Goal: Task Accomplishment & Management: Complete application form

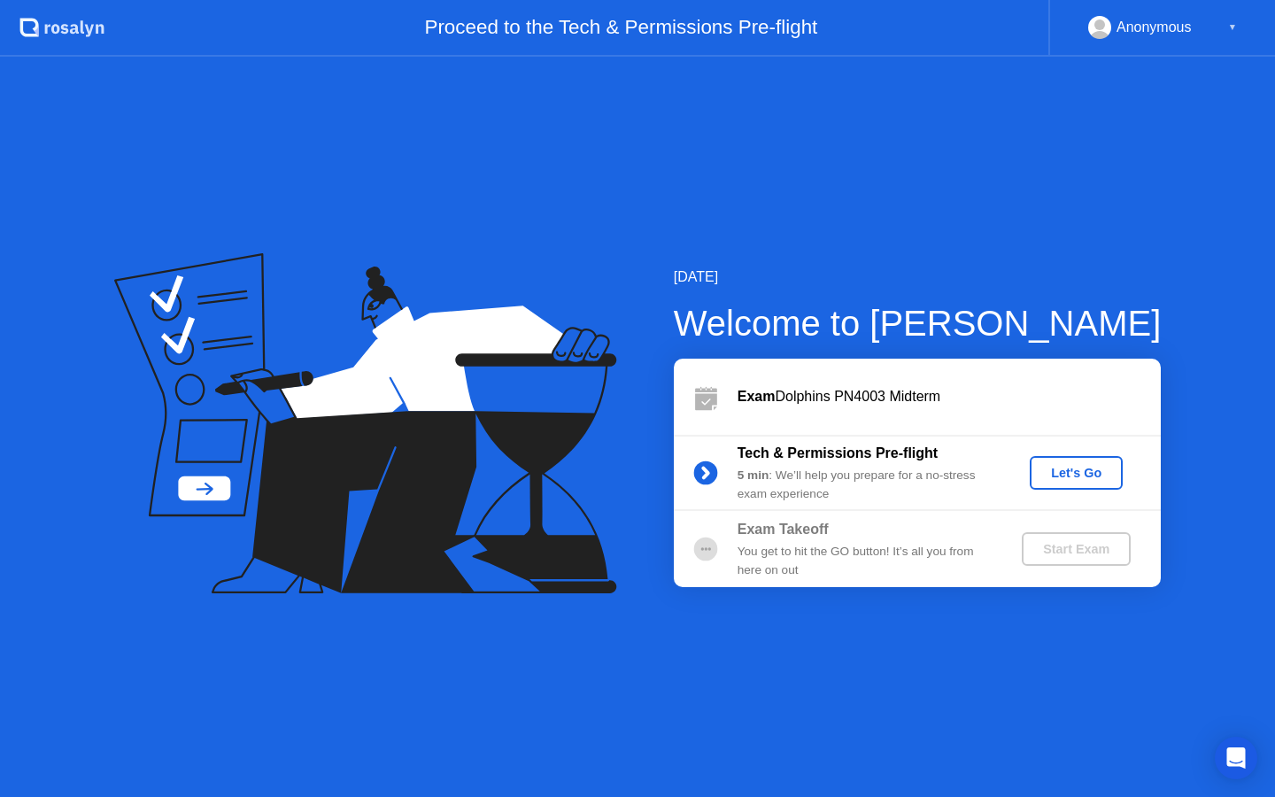
click at [1061, 479] on div "Let's Go" at bounding box center [1076, 473] width 79 height 14
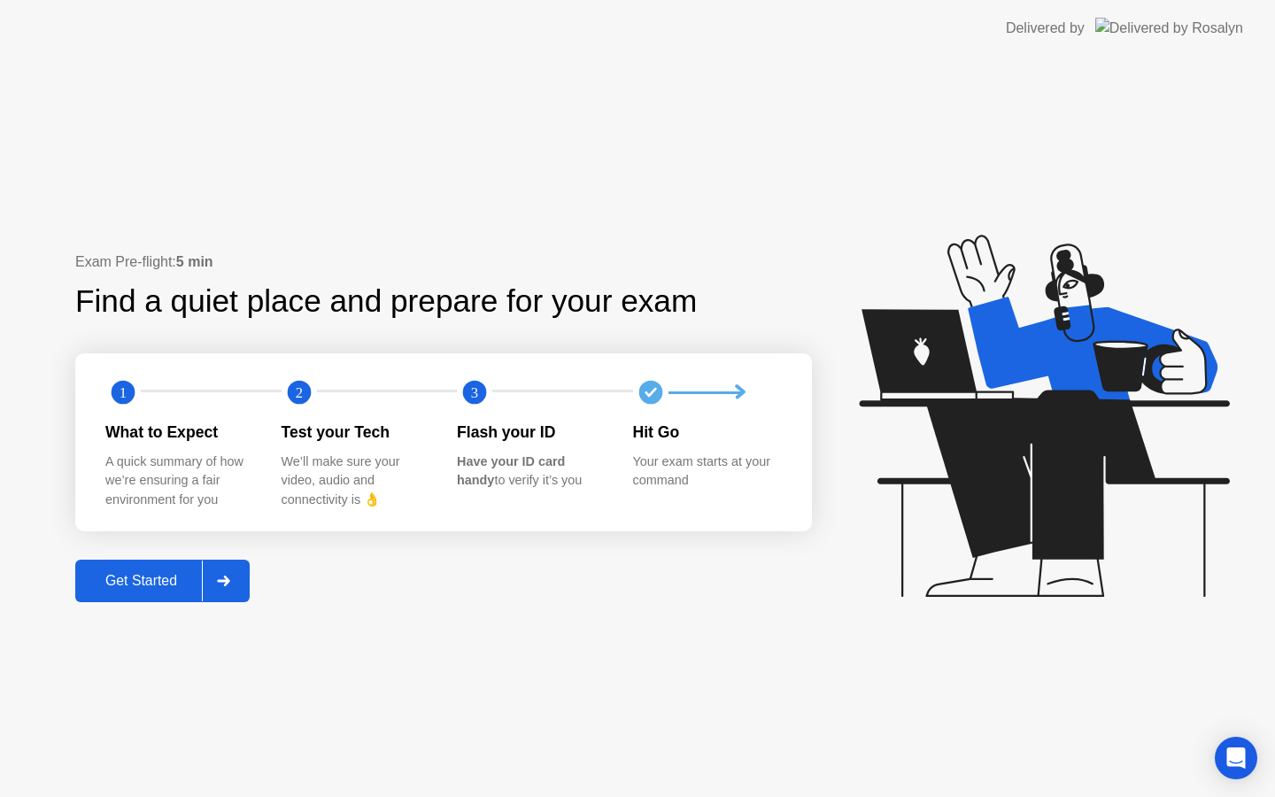
click at [153, 574] on div "Get Started" at bounding box center [141, 581] width 121 height 16
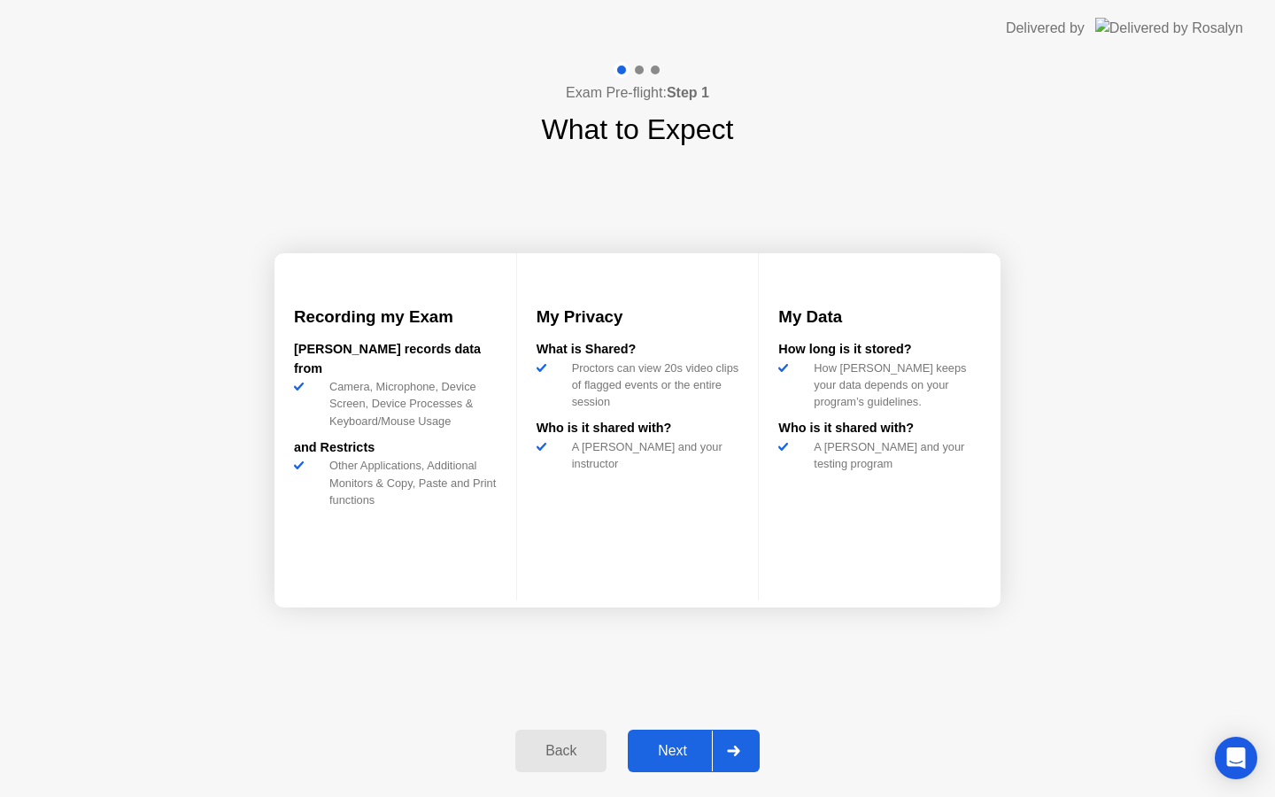
click at [684, 747] on div "Next" at bounding box center [672, 751] width 79 height 16
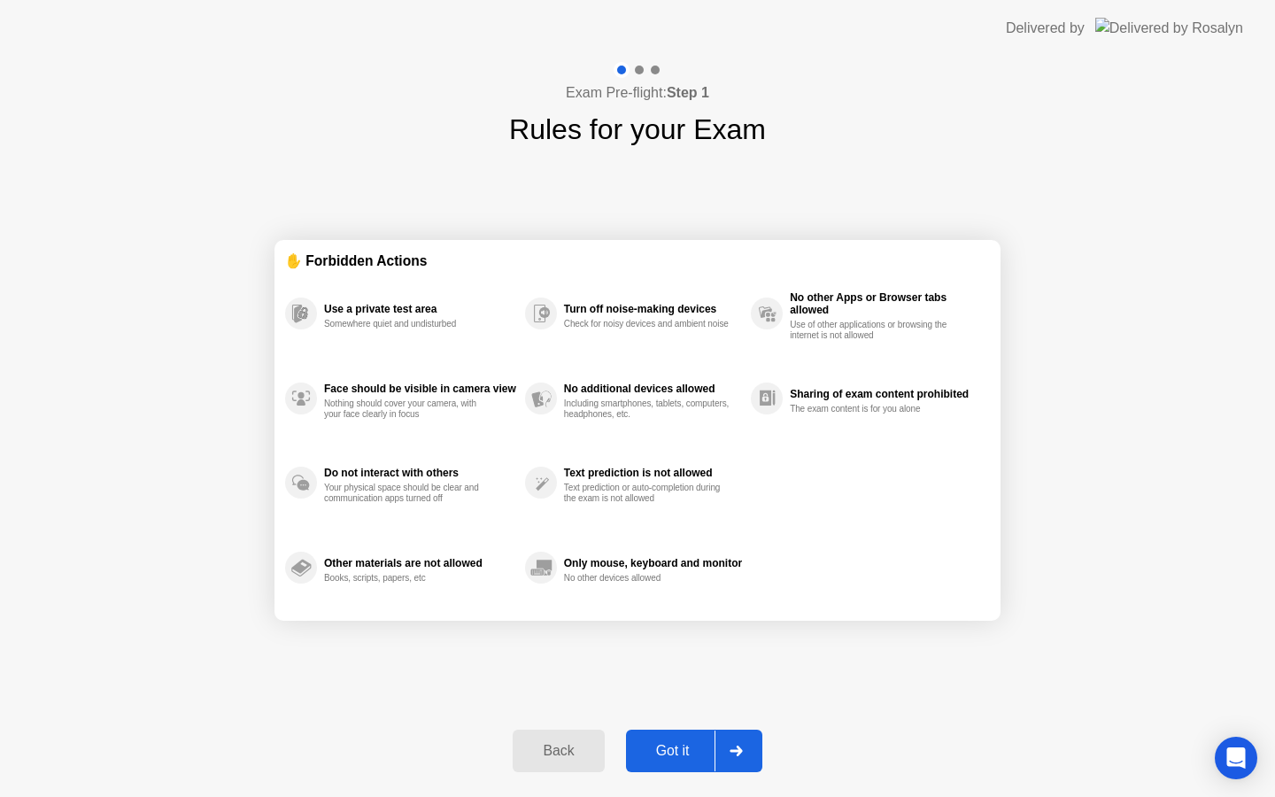
click at [683, 756] on div "Got it" at bounding box center [672, 751] width 83 height 16
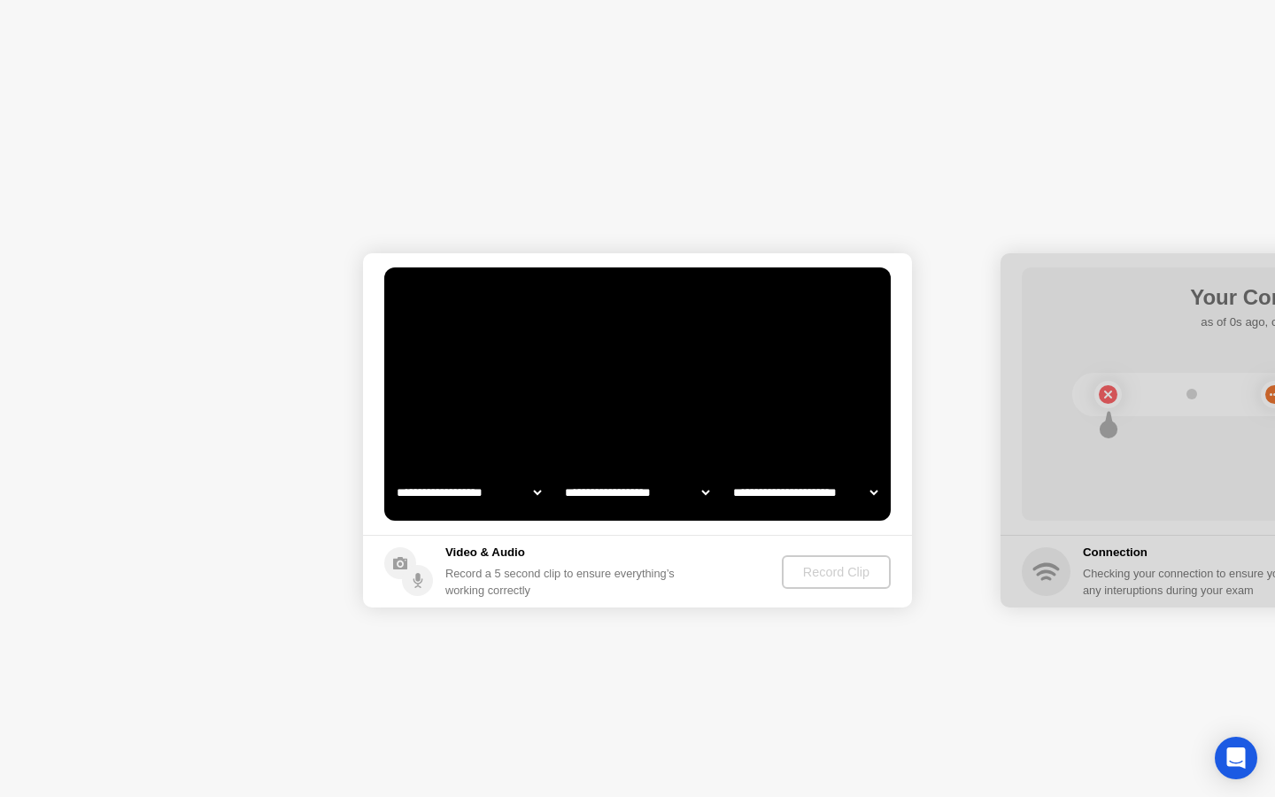
select select "**********"
select select "*******"
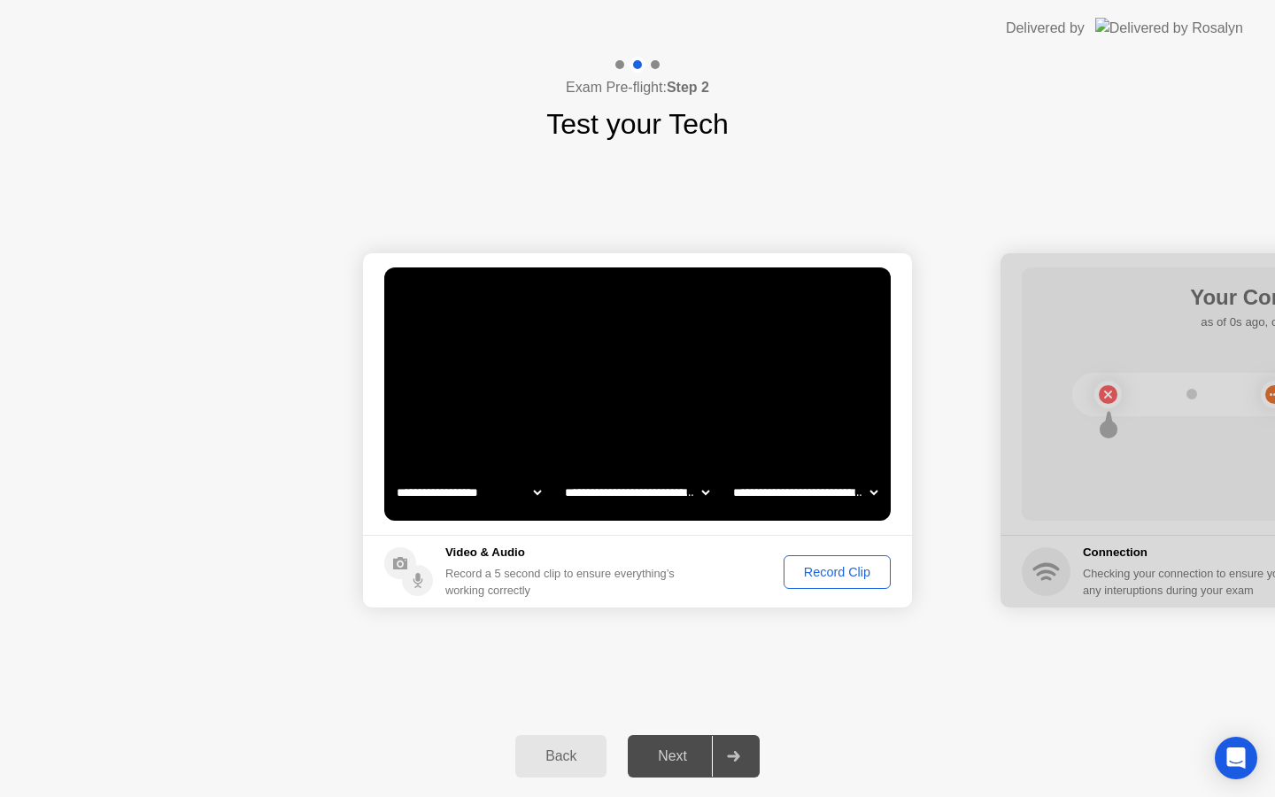
click at [831, 571] on div "Record Clip" at bounding box center [837, 572] width 95 height 14
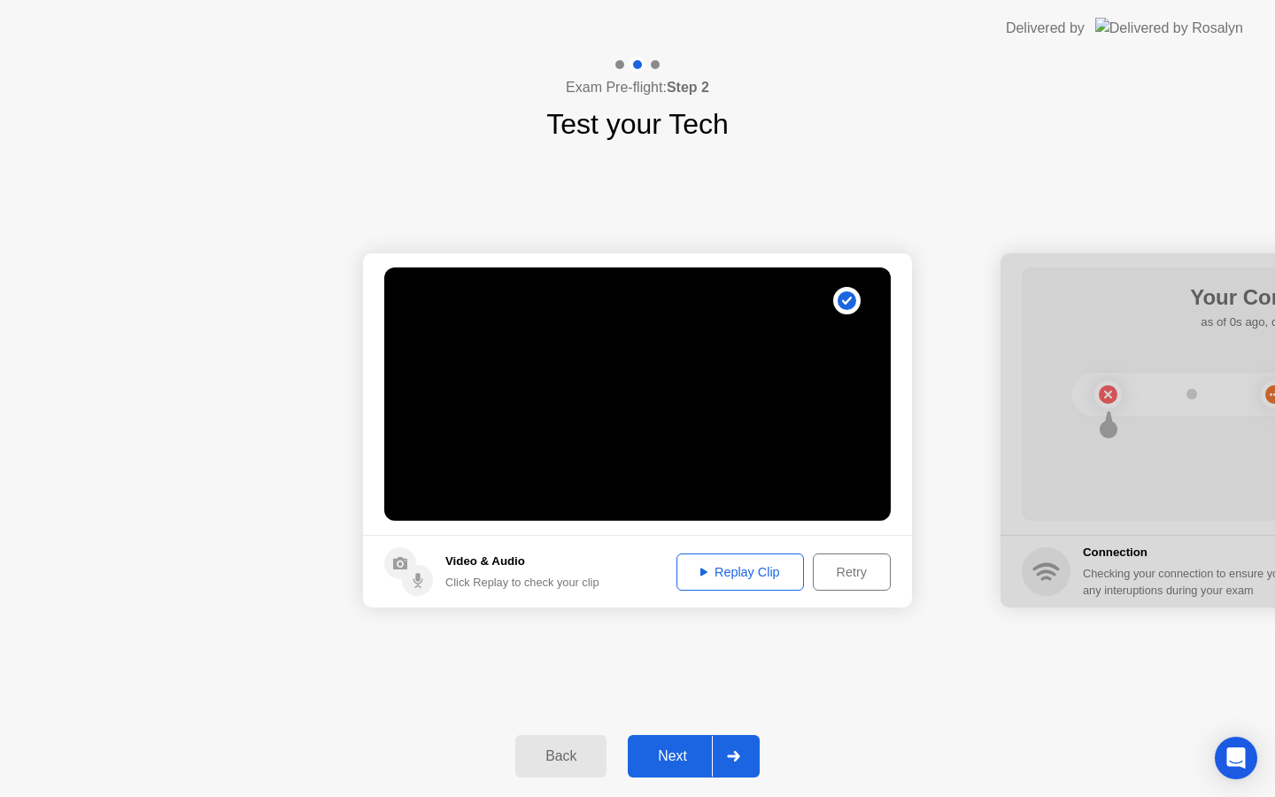
click at [664, 750] on div "Next" at bounding box center [672, 756] width 79 height 16
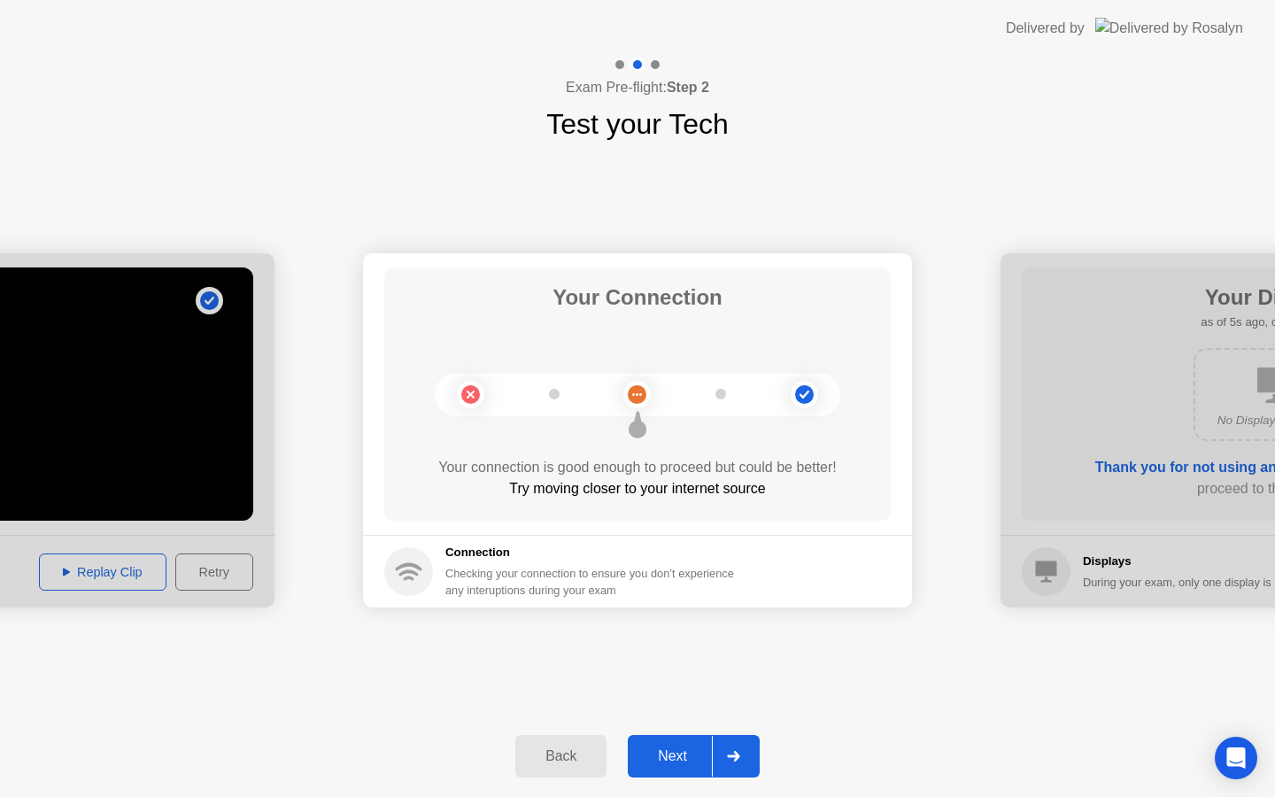
click at [664, 750] on div "Next" at bounding box center [672, 756] width 79 height 16
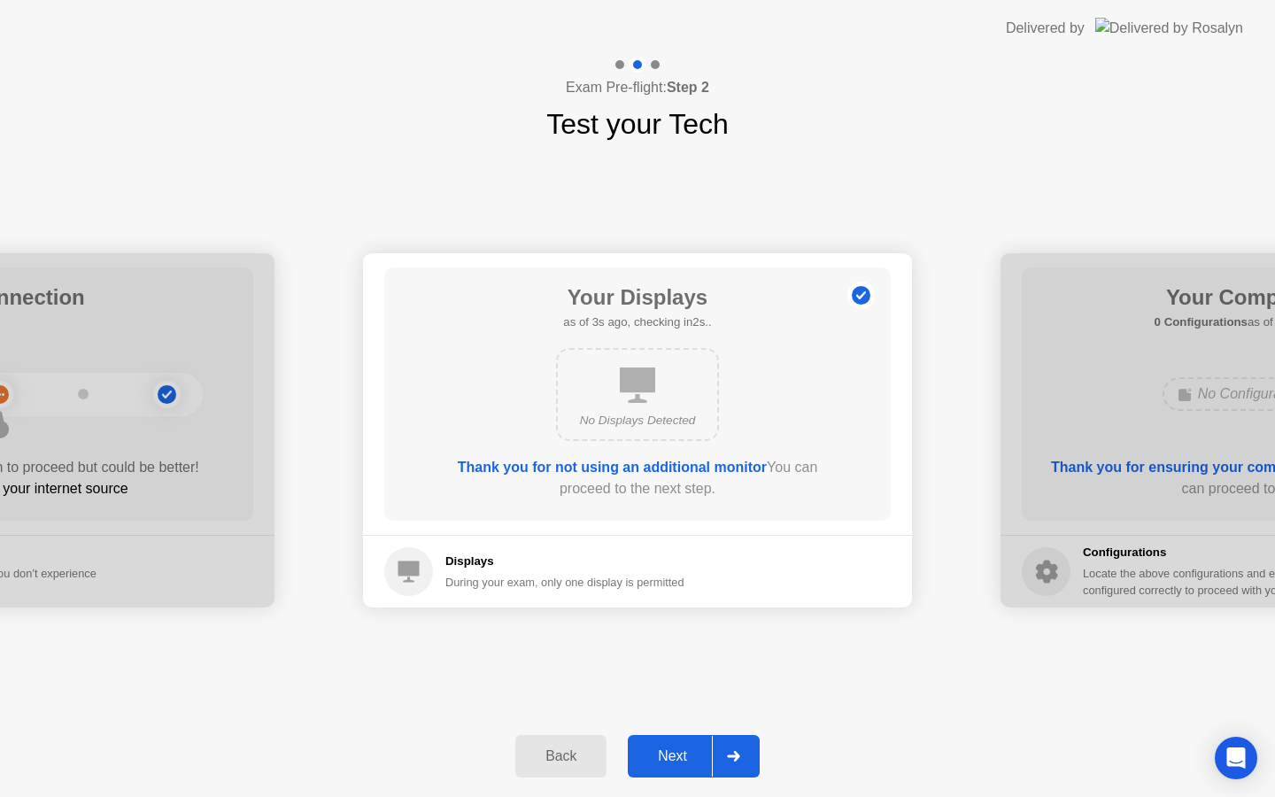
click at [664, 750] on div "Next" at bounding box center [672, 756] width 79 height 16
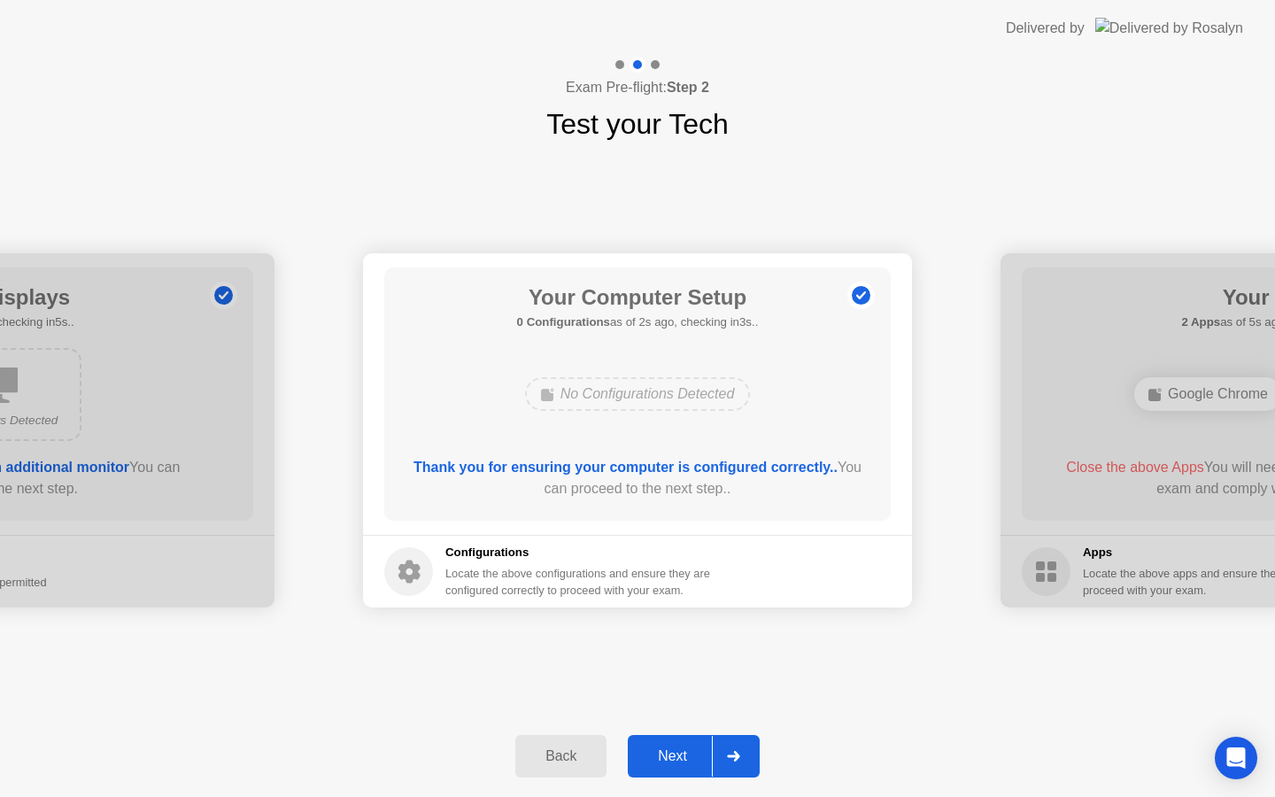
click at [664, 750] on div "Next" at bounding box center [672, 756] width 79 height 16
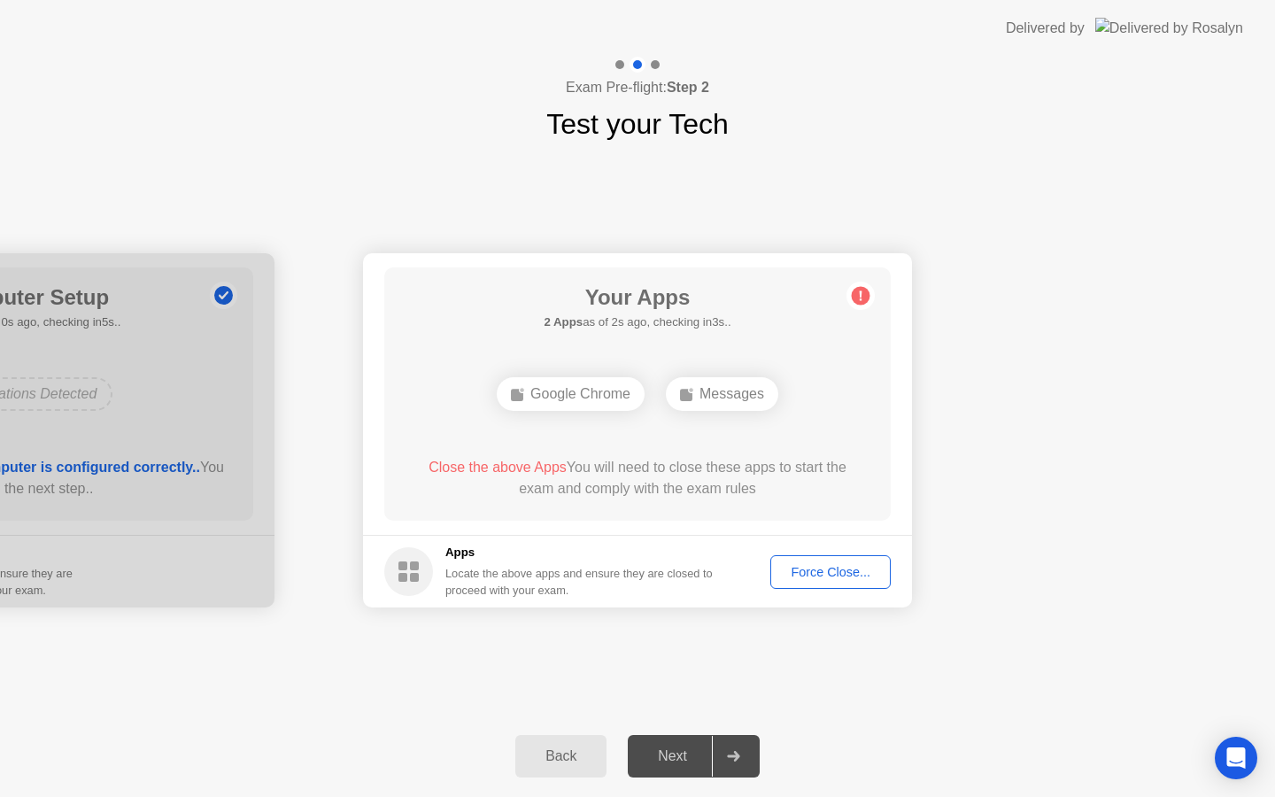
click at [845, 565] on div "Force Close..." at bounding box center [830, 572] width 108 height 14
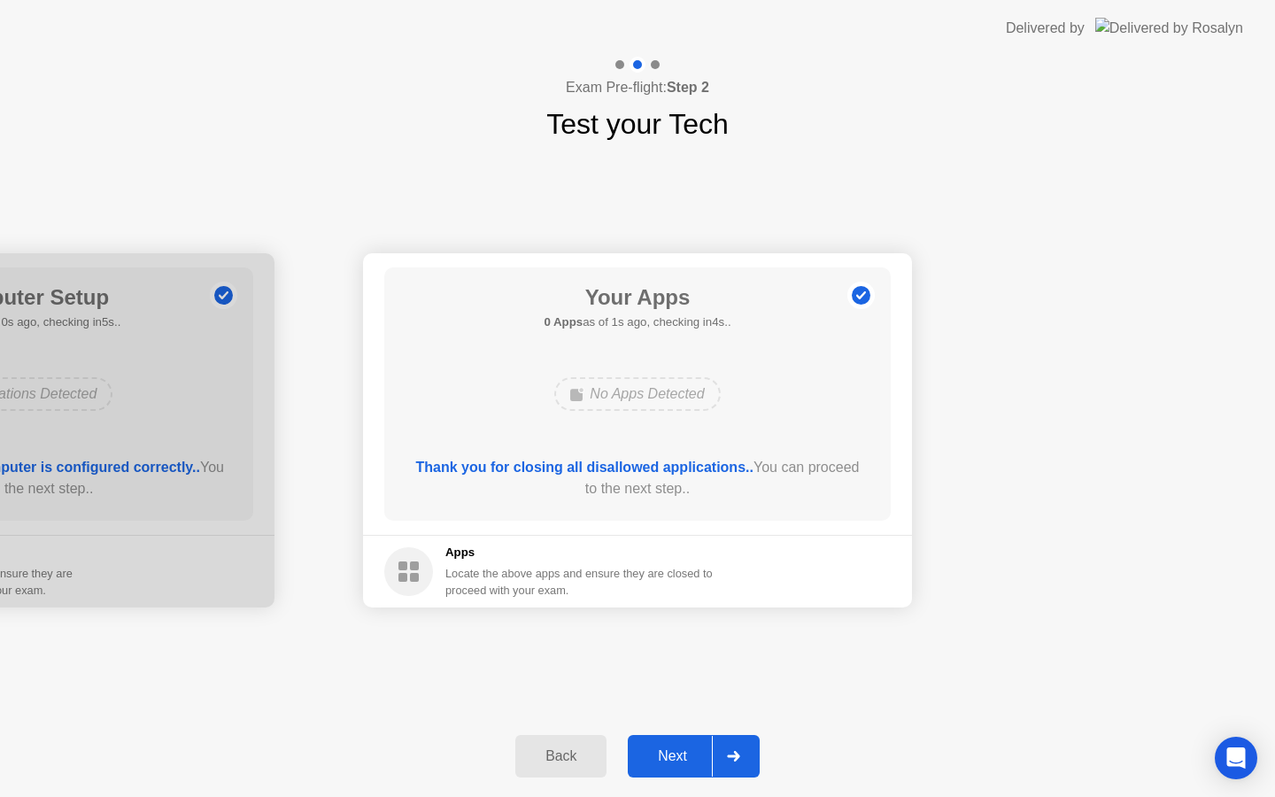
click at [682, 764] on div "Next" at bounding box center [672, 756] width 79 height 16
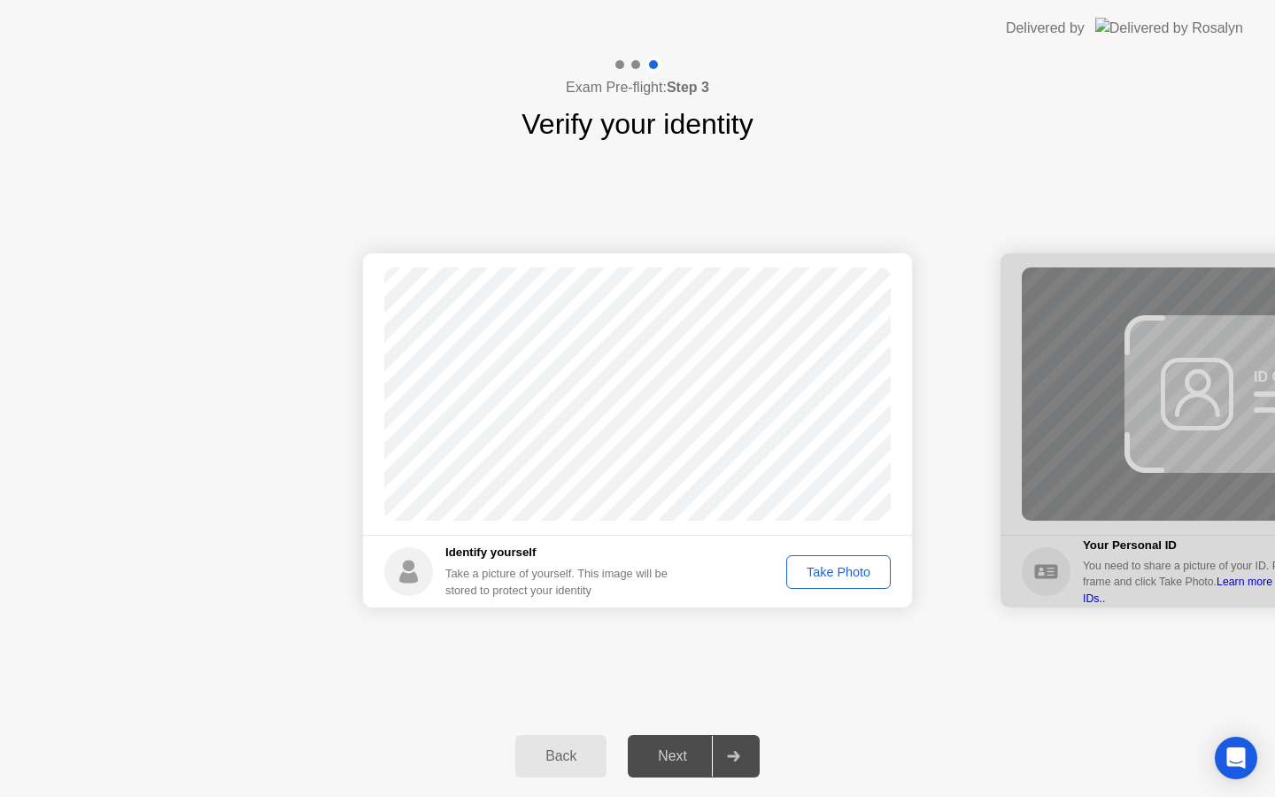
click at [850, 568] on div "Take Photo" at bounding box center [838, 572] width 92 height 14
click at [656, 748] on div "Next" at bounding box center [672, 756] width 79 height 16
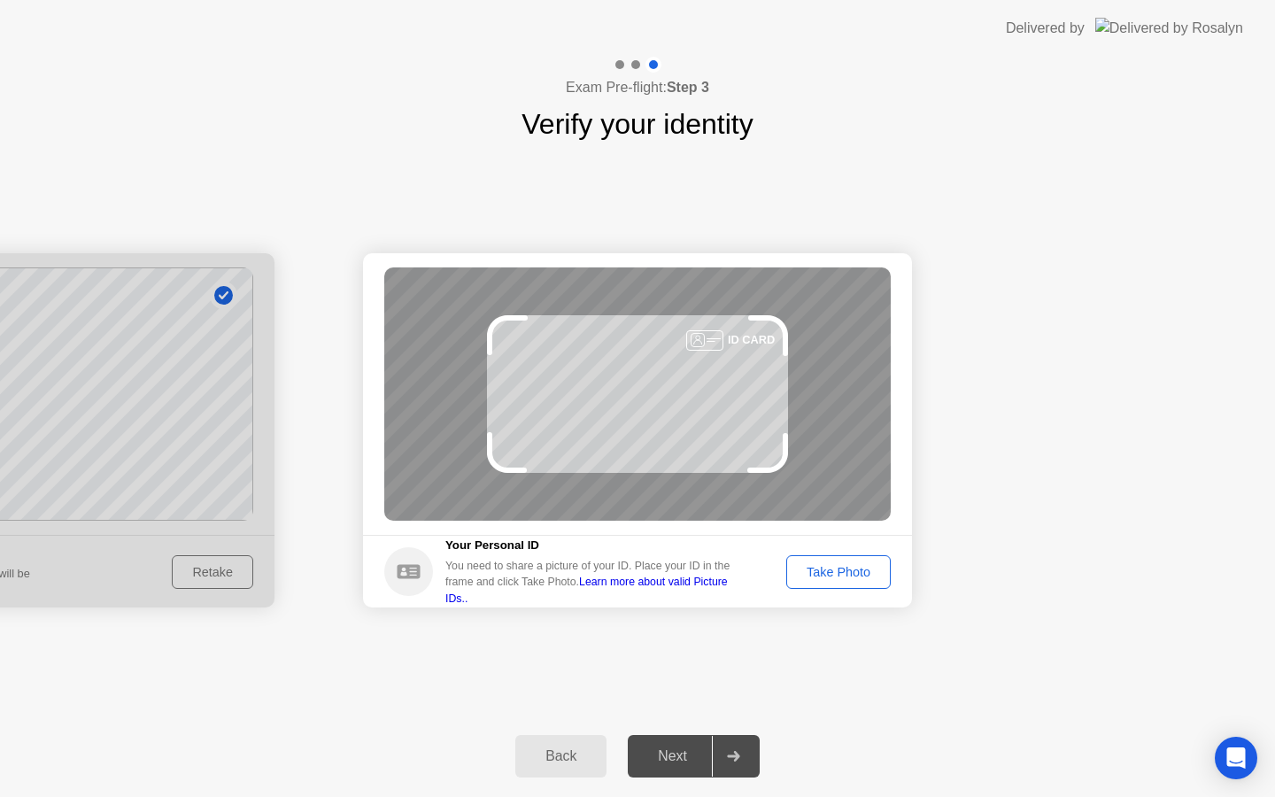
click at [841, 571] on div "Take Photo" at bounding box center [838, 572] width 92 height 14
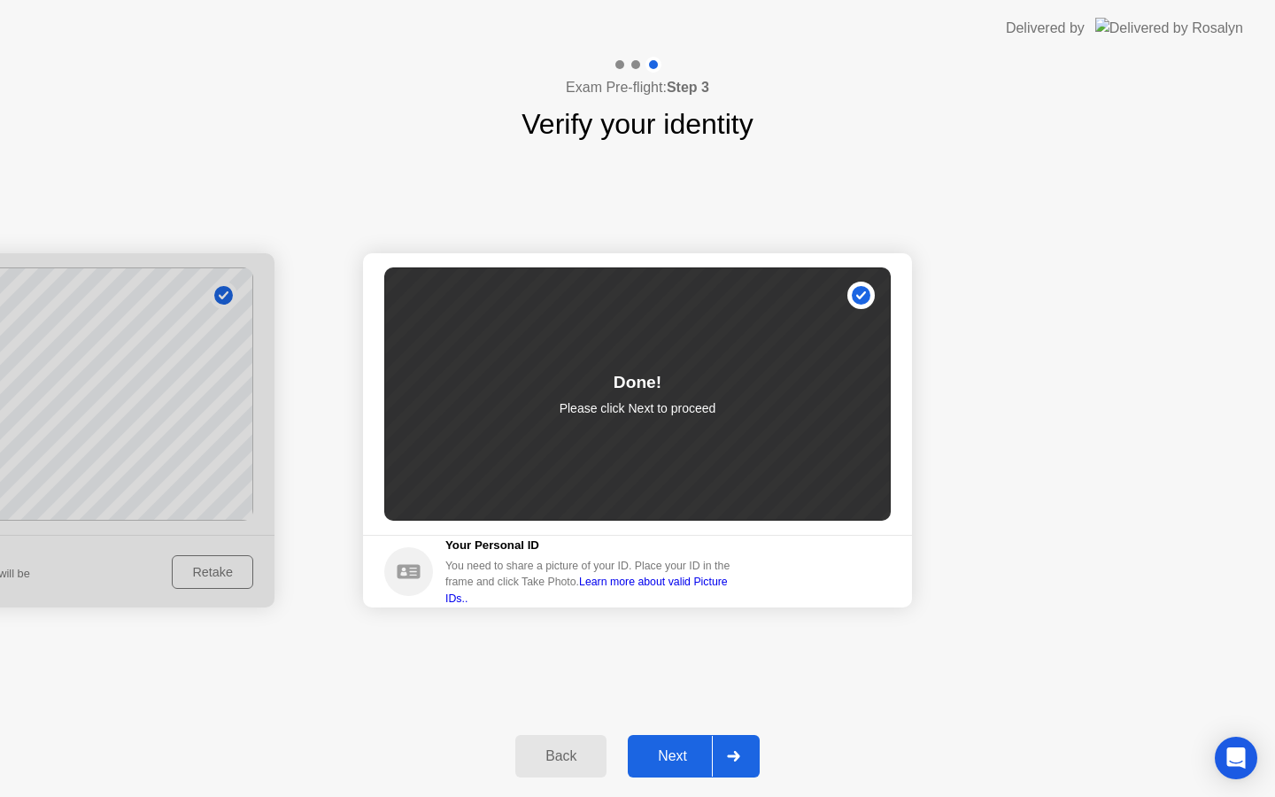
click at [711, 758] on div "Next" at bounding box center [672, 756] width 79 height 16
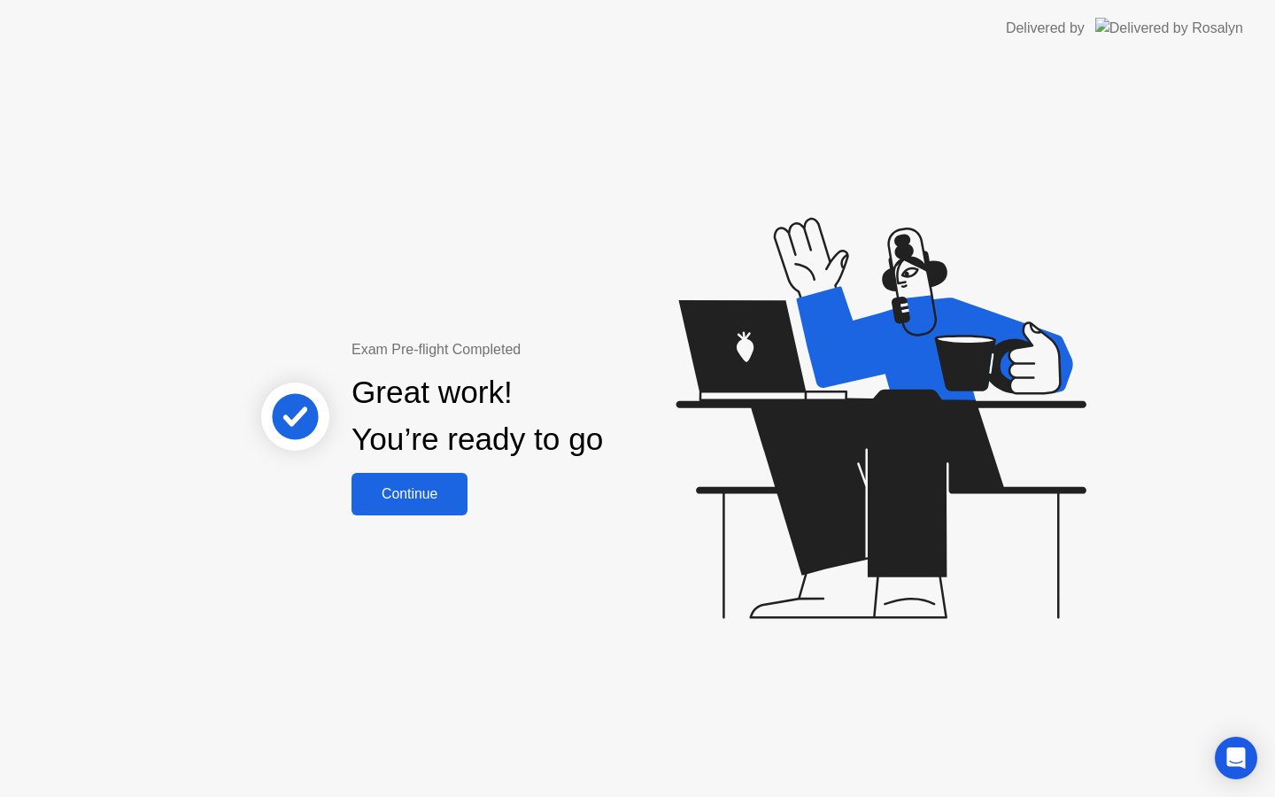
click at [368, 494] on div "Continue" at bounding box center [409, 494] width 105 height 16
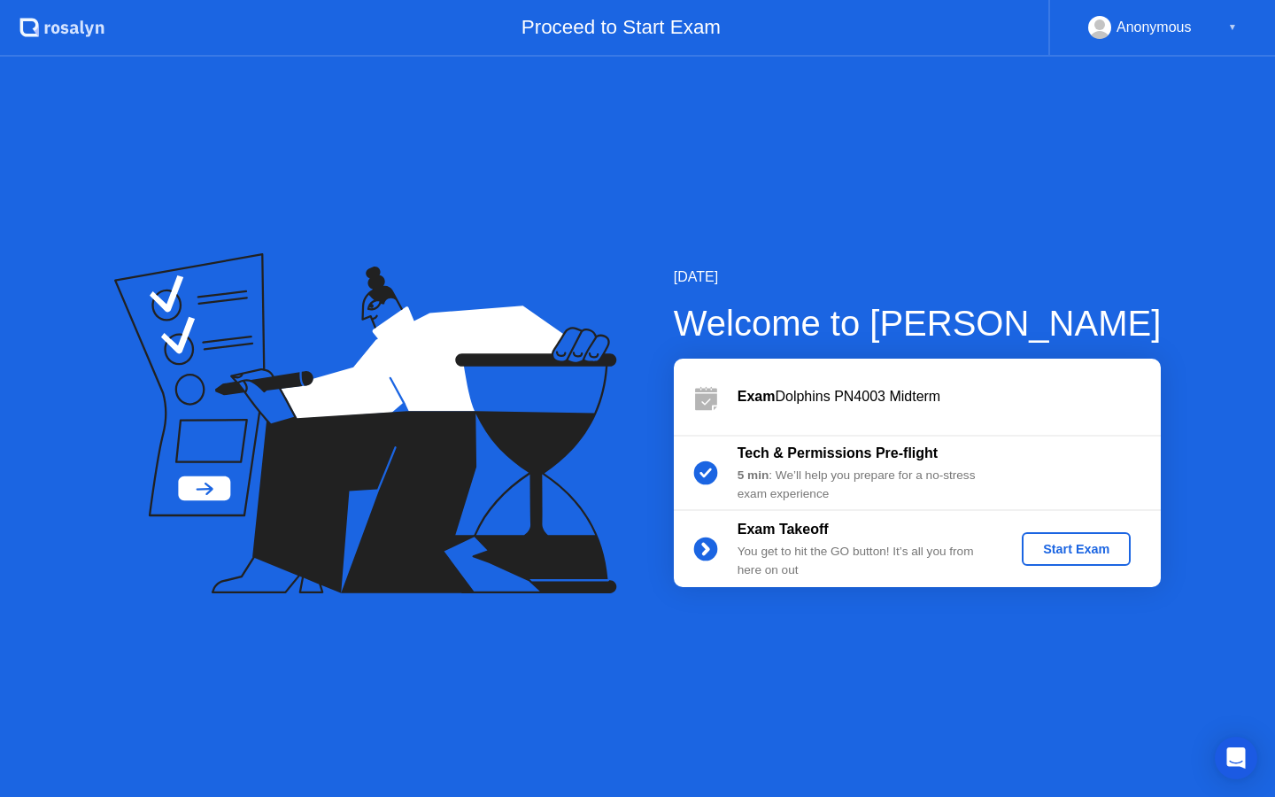
click at [1079, 542] on div "Start Exam" at bounding box center [1076, 549] width 95 height 14
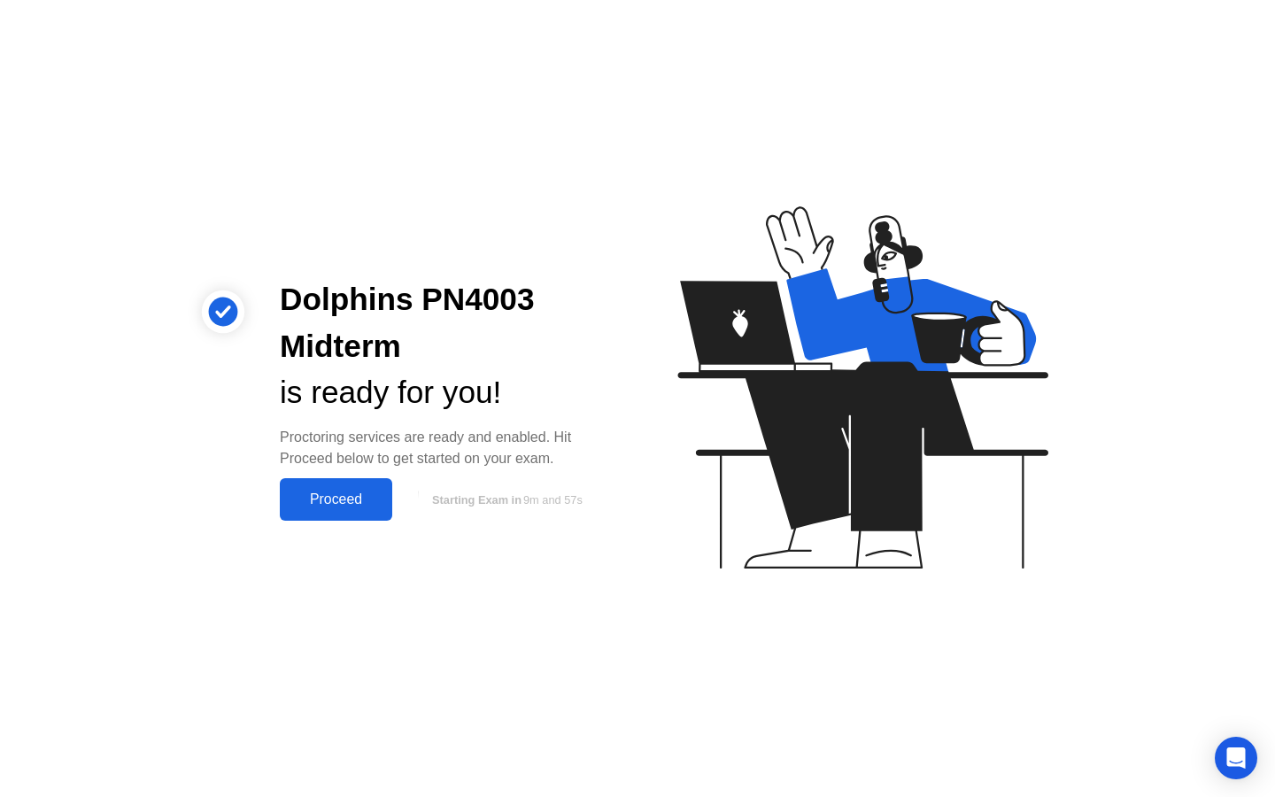
click at [331, 499] on div "Proceed" at bounding box center [336, 499] width 102 height 16
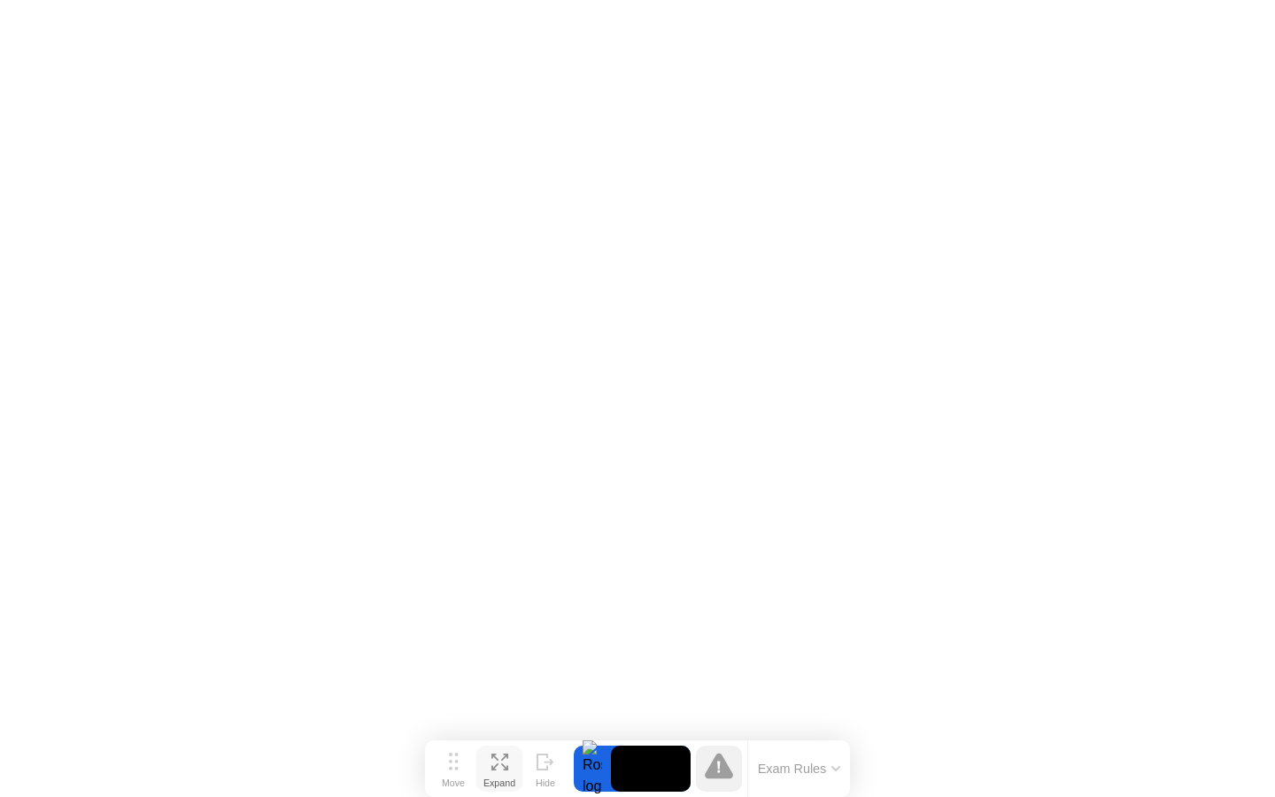
click at [504, 761] on icon at bounding box center [499, 761] width 17 height 17
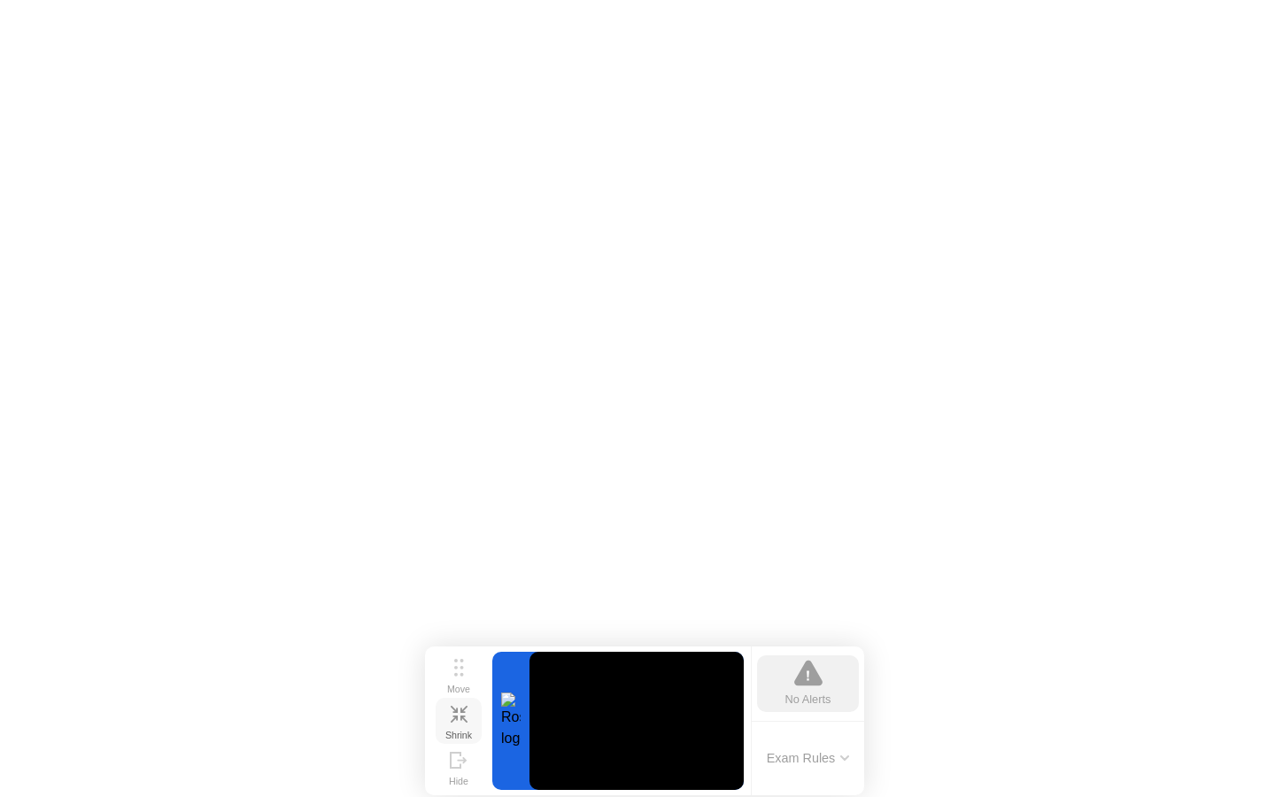
click at [451, 730] on div "Shrink" at bounding box center [458, 735] width 27 height 11
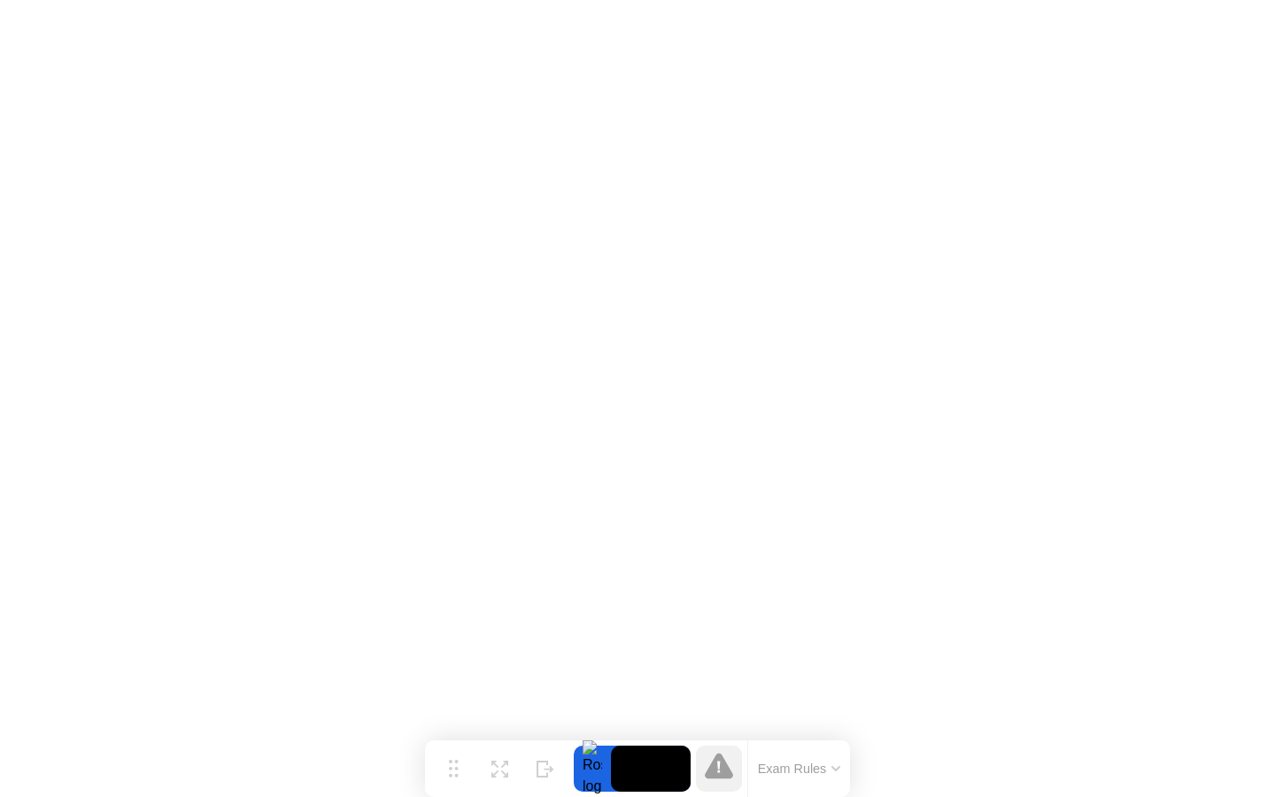
click at [721, 772] on icon at bounding box center [719, 766] width 28 height 26
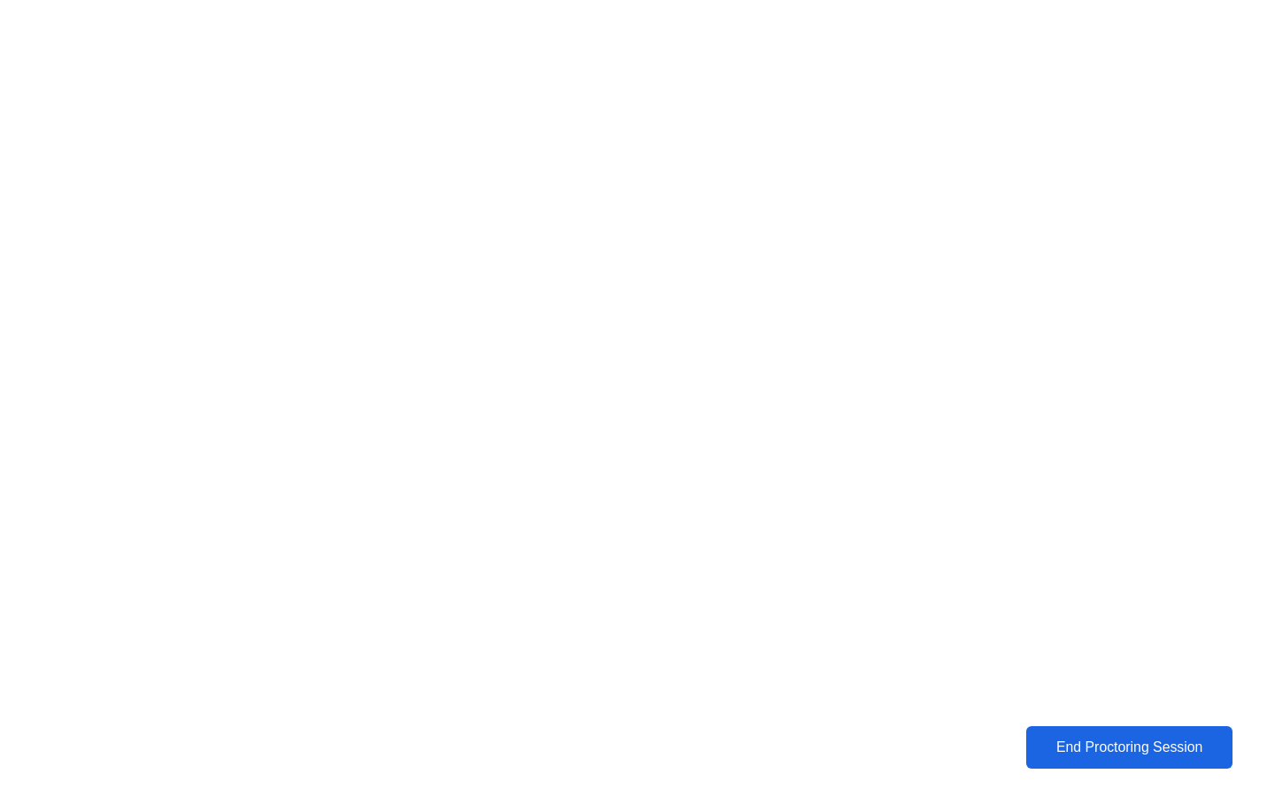
click at [1083, 748] on div "End Proctoring Session" at bounding box center [1129, 747] width 197 height 16
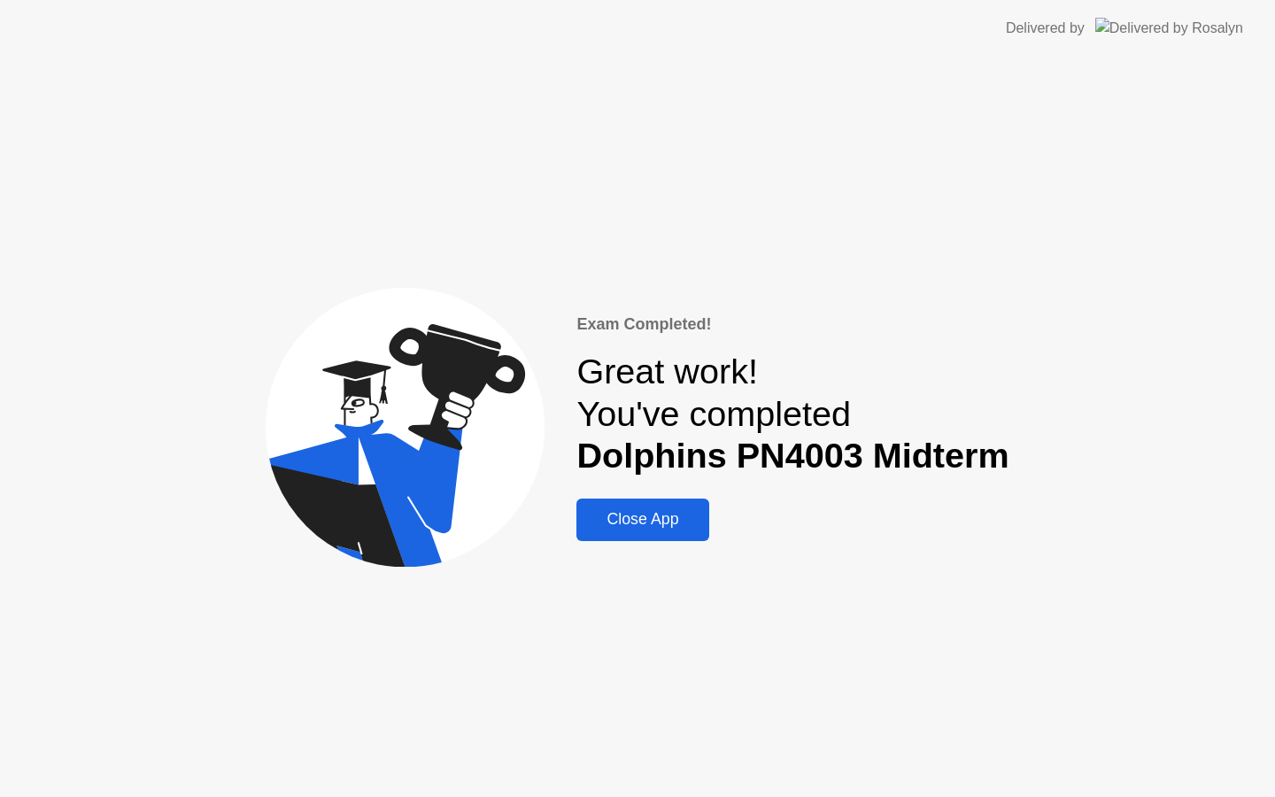
click at [632, 525] on div "Close App" at bounding box center [642, 519] width 121 height 19
